Goal: Task Accomplishment & Management: Manage account settings

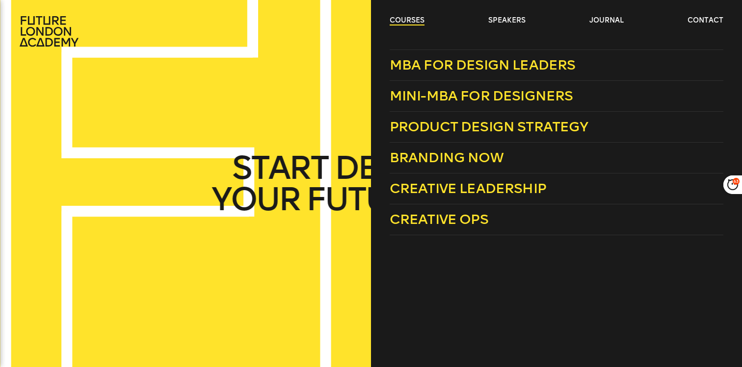
click at [412, 19] on link "courses" at bounding box center [407, 21] width 35 height 10
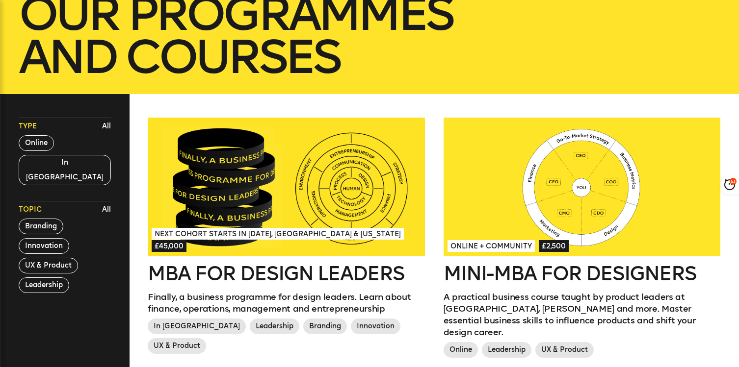
scroll to position [191, 0]
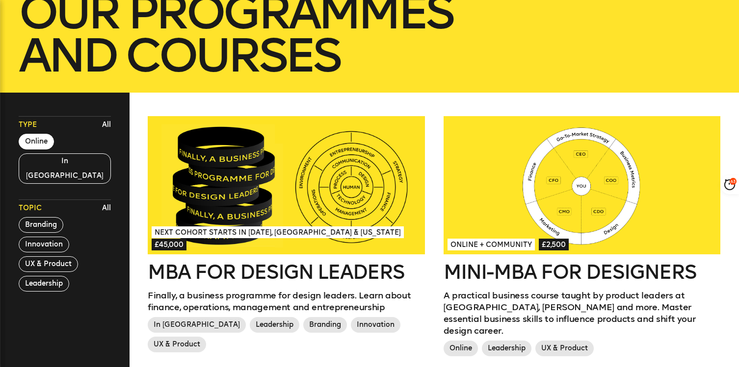
click at [43, 143] on button "Online" at bounding box center [36, 142] width 35 height 16
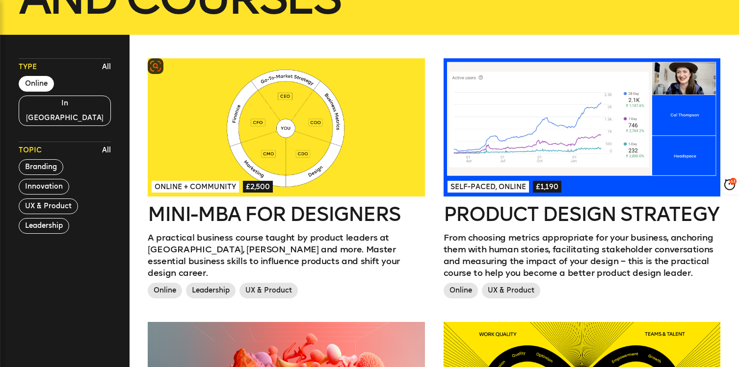
scroll to position [264, 0]
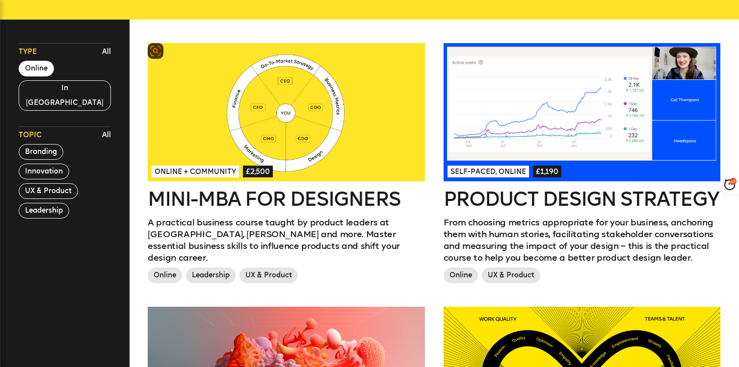
click at [329, 125] on div at bounding box center [286, 112] width 277 height 138
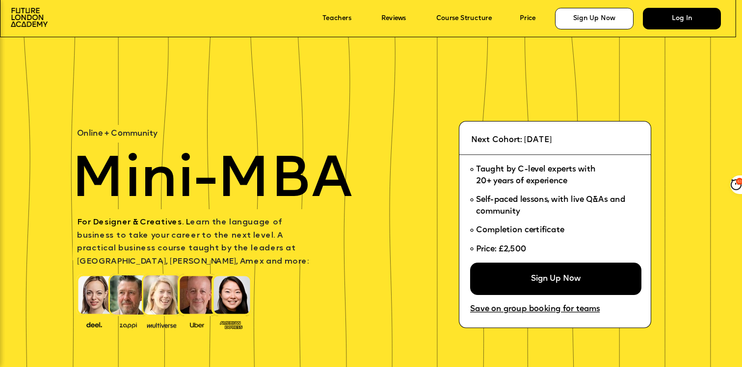
click at [673, 20] on div "Log In" at bounding box center [682, 19] width 78 height 22
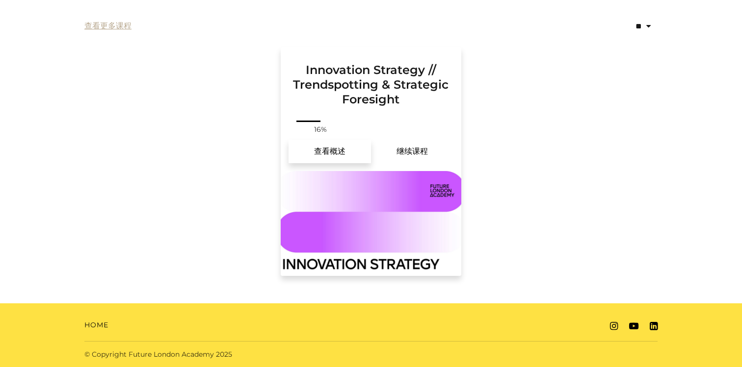
scroll to position [211, 0]
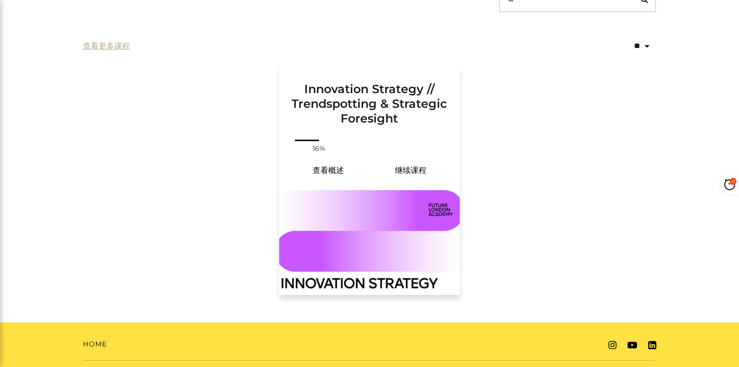
click at [356, 100] on h3 "Innovation Strategy // Trendspotting & Strategic Foresight" at bounding box center [369, 96] width 157 height 60
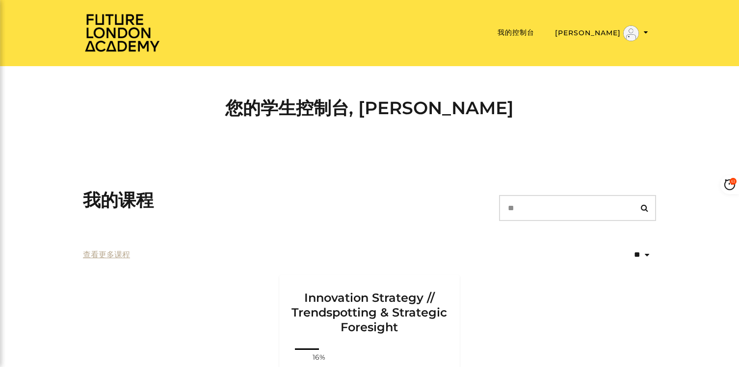
click at [121, 202] on h3 "我的课程" at bounding box center [118, 200] width 71 height 21
click at [589, 31] on button "[PERSON_NAME]" at bounding box center [581, 33] width 99 height 17
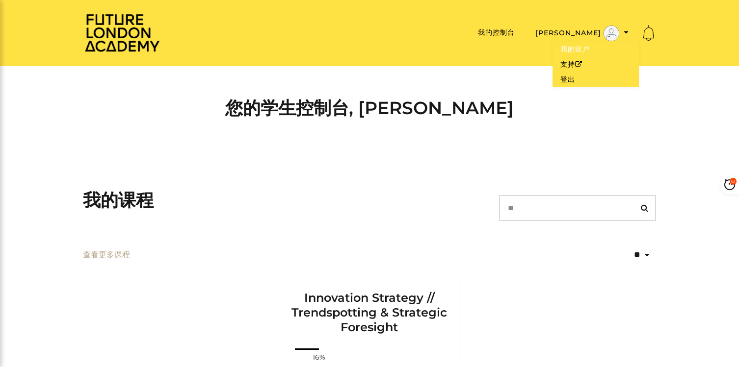
click at [584, 48] on link "我的账户" at bounding box center [595, 49] width 86 height 15
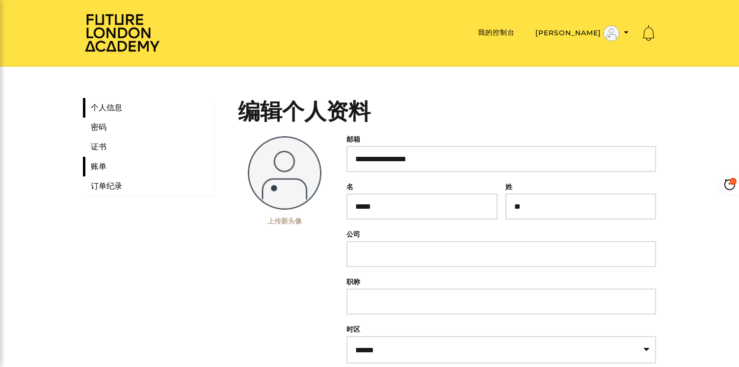
click at [98, 169] on link "账单" at bounding box center [148, 167] width 131 height 20
click at [102, 187] on link "订单纪录" at bounding box center [148, 187] width 131 height 20
